Goal: Information Seeking & Learning: Learn about a topic

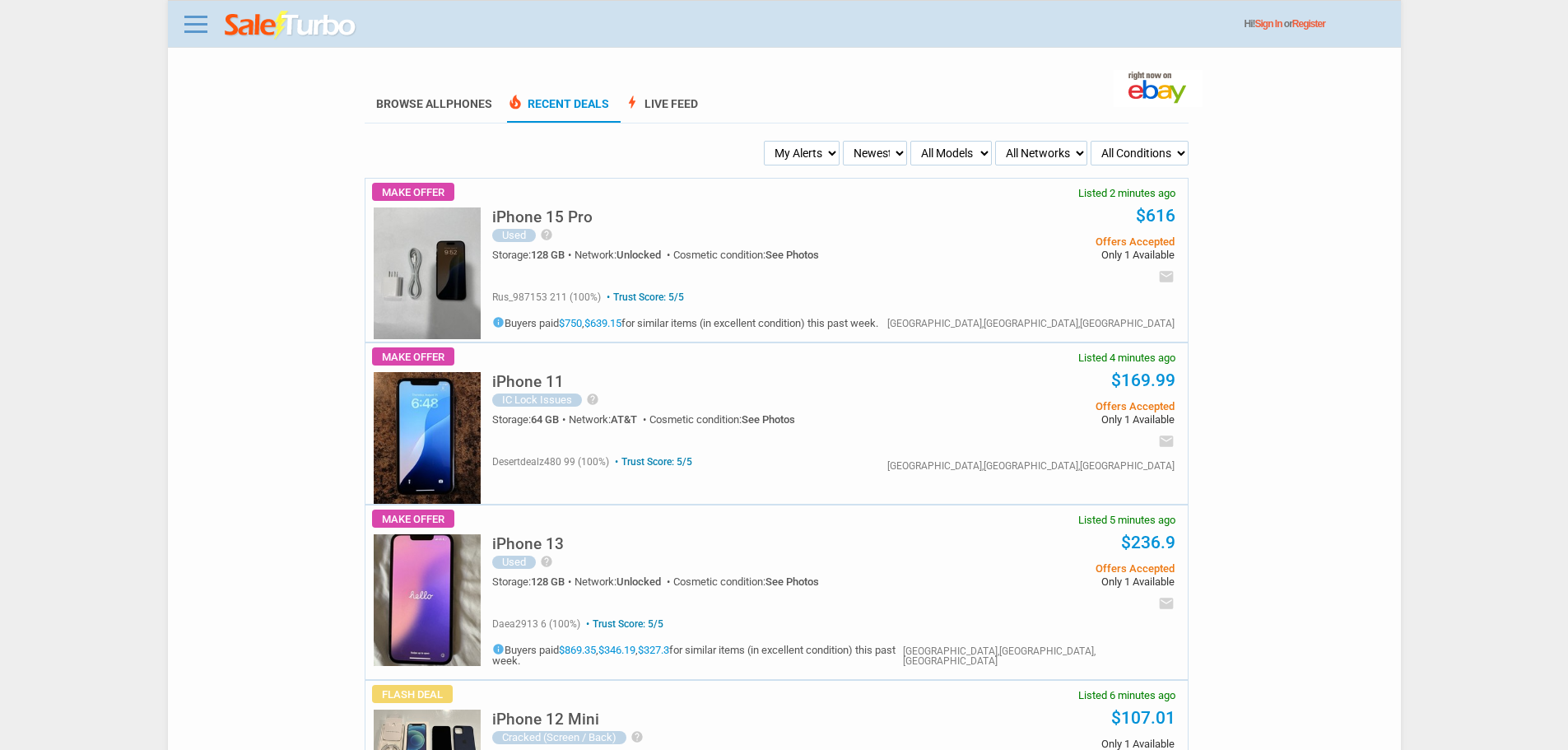
drag, startPoint x: 775, startPoint y: 132, endPoint x: 783, endPoint y: 146, distance: 16.1
click at [783, 146] on select "My Alerts All Deals BIN Only w/ Offers Only" at bounding box center [801, 153] width 76 height 25
select select "flash_bin"
click at [766, 141] on select "My Alerts All Deals BIN Only w/ Offers Only" at bounding box center [801, 153] width 76 height 25
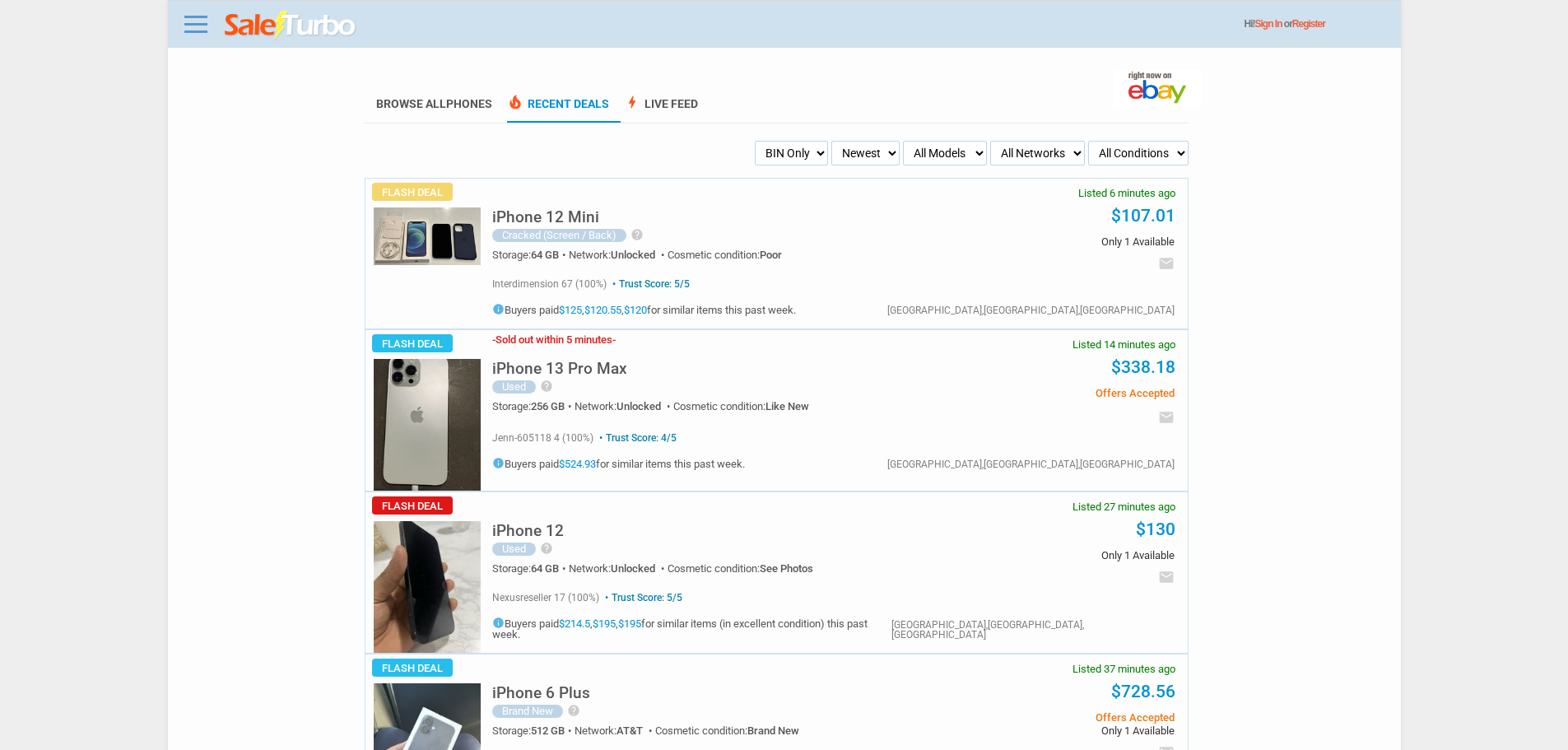
click at [600, 370] on h5 "iPhone 13 Pro Max" at bounding box center [560, 368] width 135 height 16
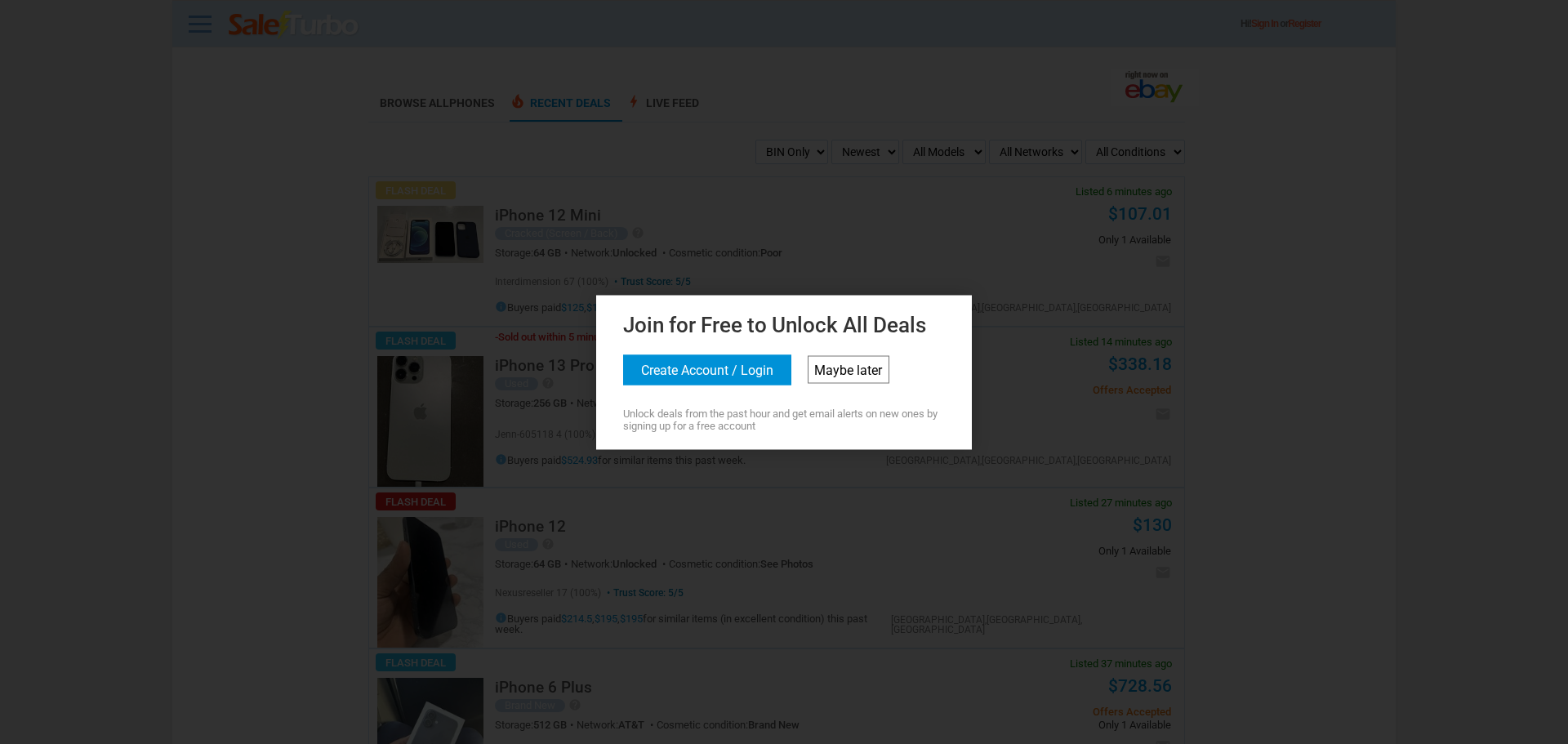
click at [885, 367] on link "Maybe later" at bounding box center [848, 369] width 82 height 28
click at [888, 398] on div "Join for Free to Unlock All Deals Create Account / Login Maybe later Unlock dea…" at bounding box center [777, 369] width 367 height 124
